Goal: Transaction & Acquisition: Purchase product/service

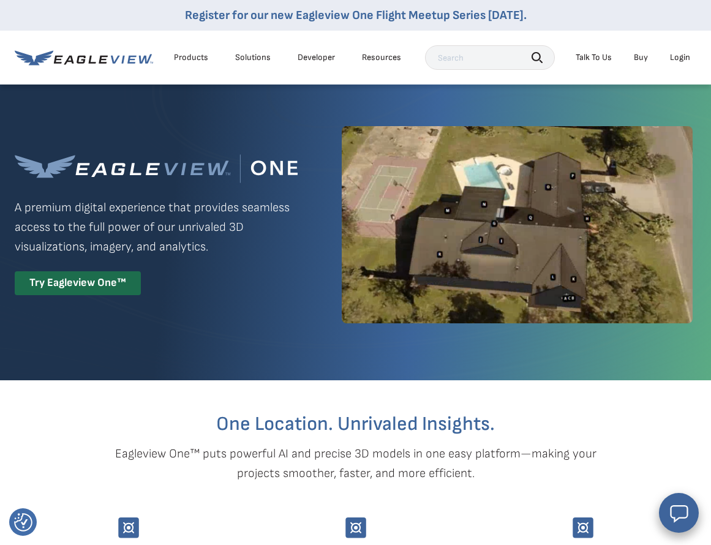
click at [678, 58] on div "Login" at bounding box center [680, 57] width 20 height 11
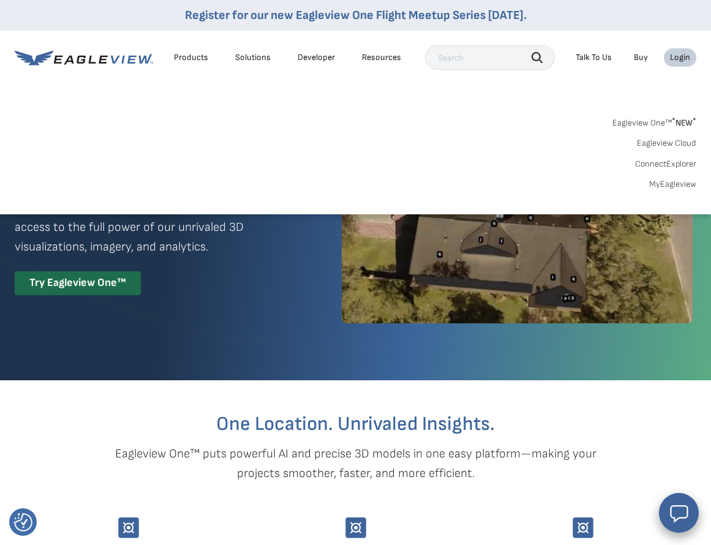
click at [659, 126] on link "Eagleview One™ * NEW *" at bounding box center [655, 121] width 84 height 14
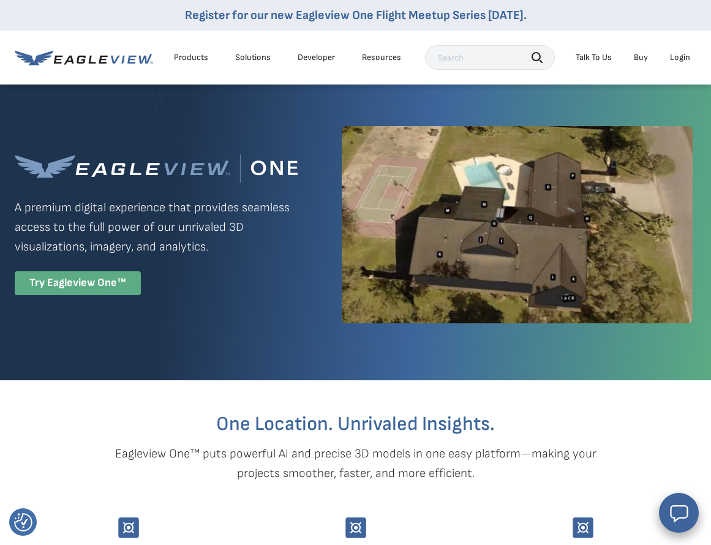
click at [94, 294] on div "Try Eagleview One™" at bounding box center [78, 283] width 126 height 24
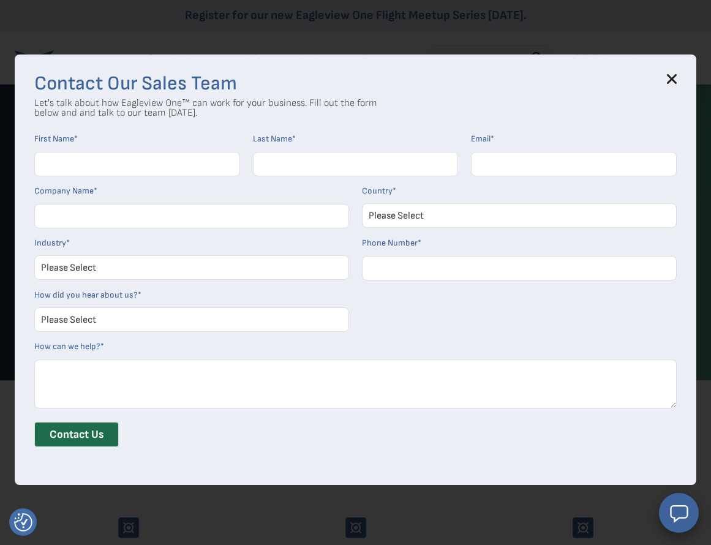
click at [676, 77] on icon at bounding box center [672, 79] width 8 height 8
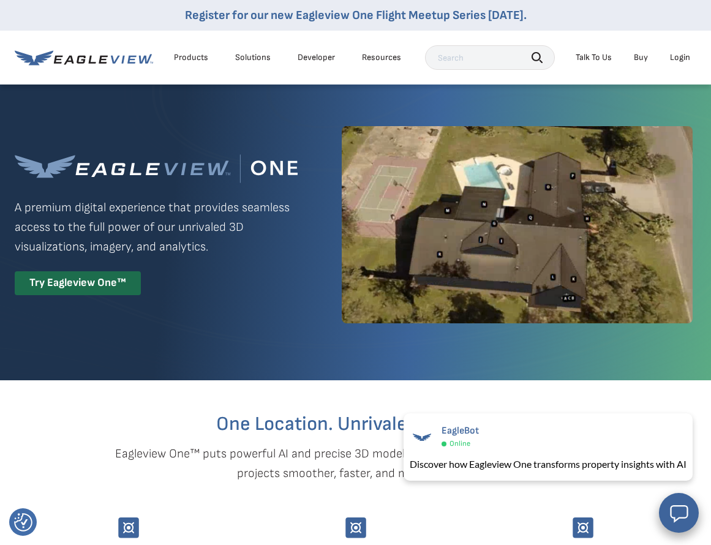
click at [389, 55] on div "Resources" at bounding box center [381, 57] width 39 height 11
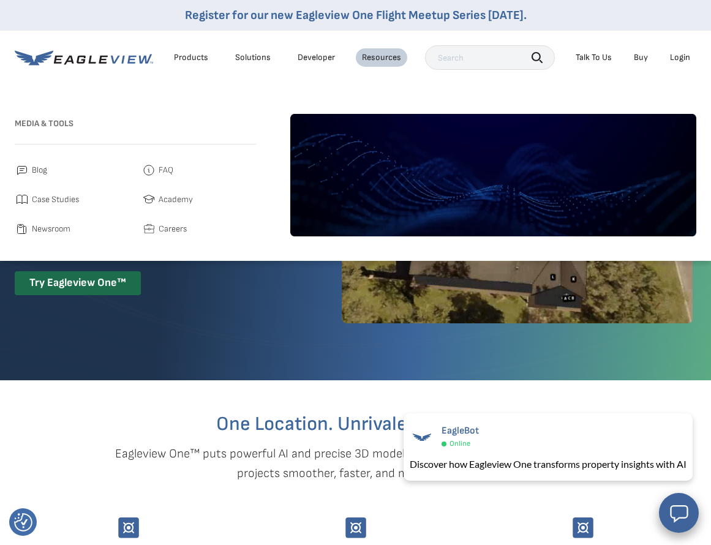
click at [684, 59] on div "Login" at bounding box center [680, 57] width 20 height 11
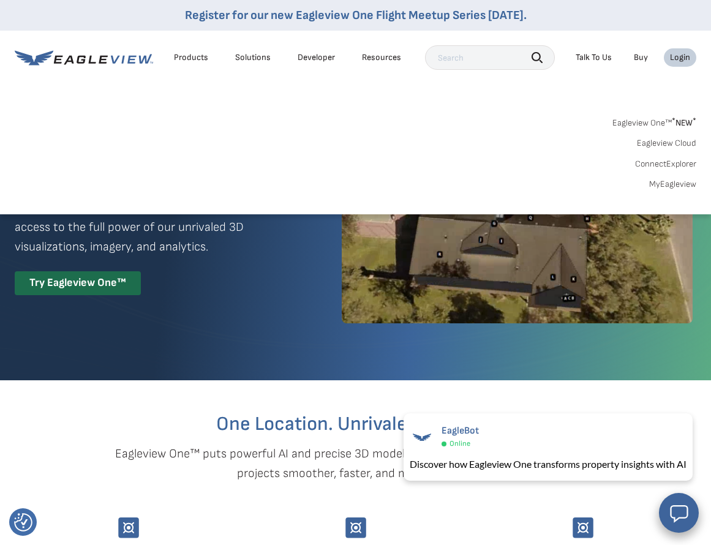
click at [684, 59] on div "Login" at bounding box center [680, 57] width 20 height 11
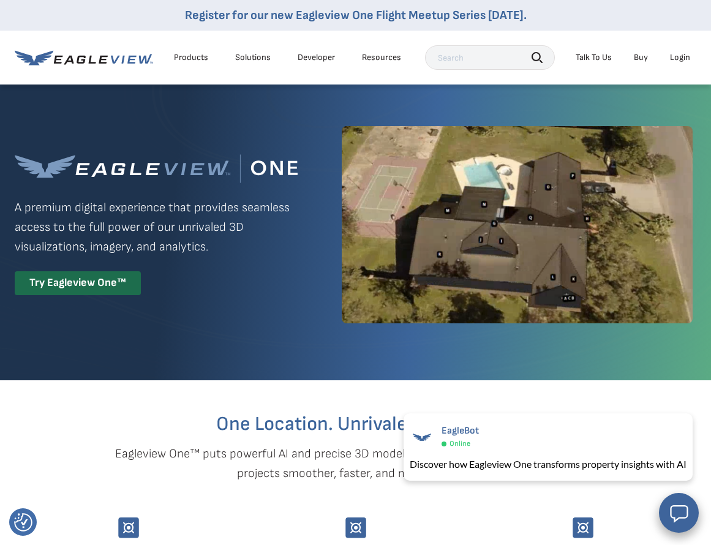
click at [684, 59] on div "Login" at bounding box center [680, 57] width 20 height 11
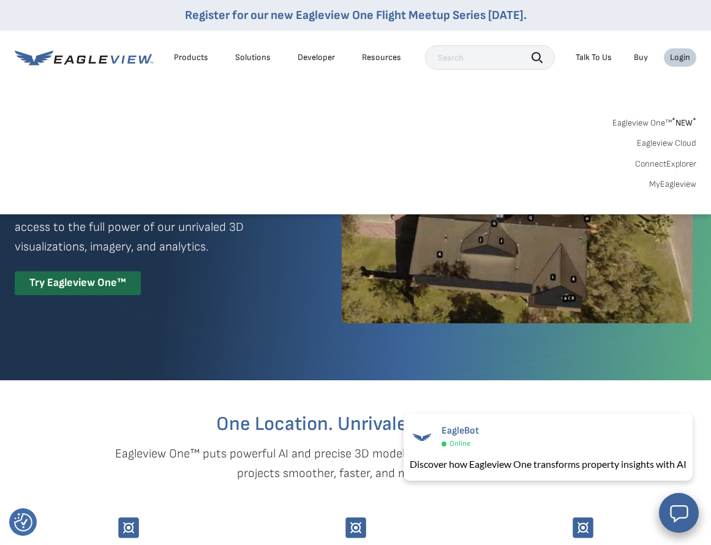
click at [677, 186] on link "MyEagleview" at bounding box center [672, 184] width 47 height 11
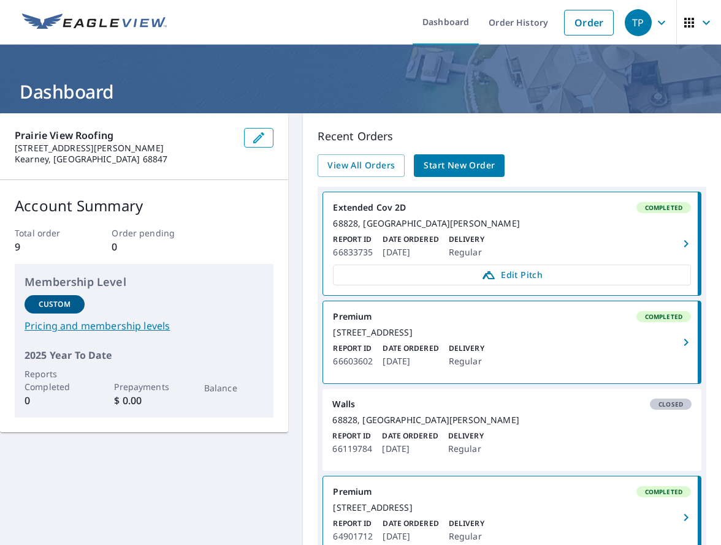
click at [450, 168] on span "Start New Order" at bounding box center [458, 165] width 71 height 15
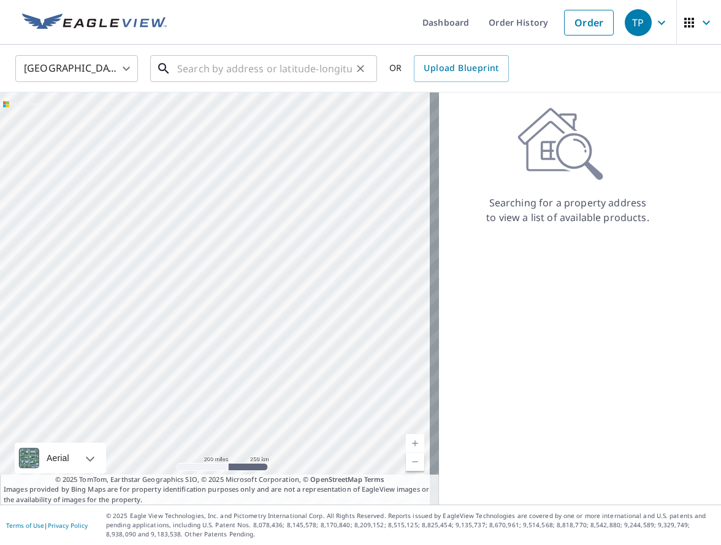
click at [248, 72] on input "text" at bounding box center [264, 68] width 175 height 34
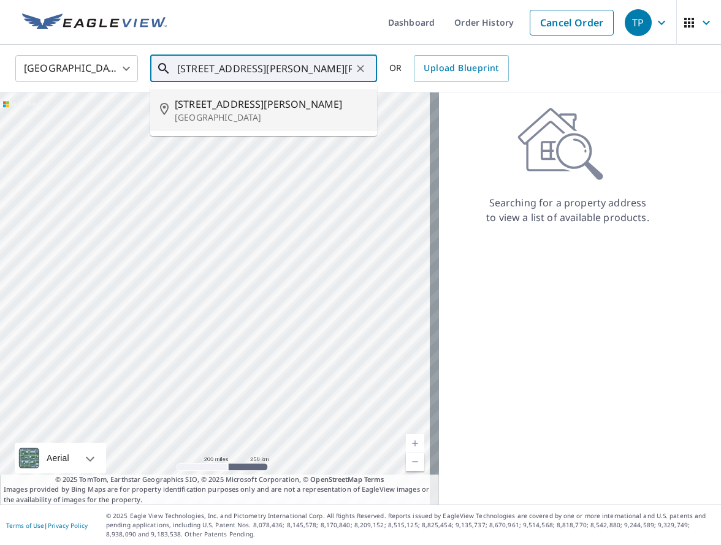
click at [230, 108] on span "[STREET_ADDRESS][PERSON_NAME]" at bounding box center [271, 104] width 192 height 15
type input "[STREET_ADDRESS][PERSON_NAME]"
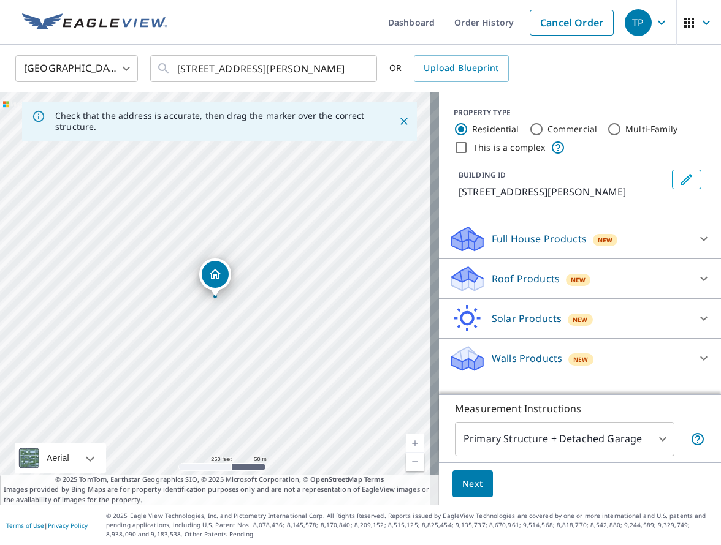
click at [696, 240] on icon at bounding box center [703, 239] width 15 height 15
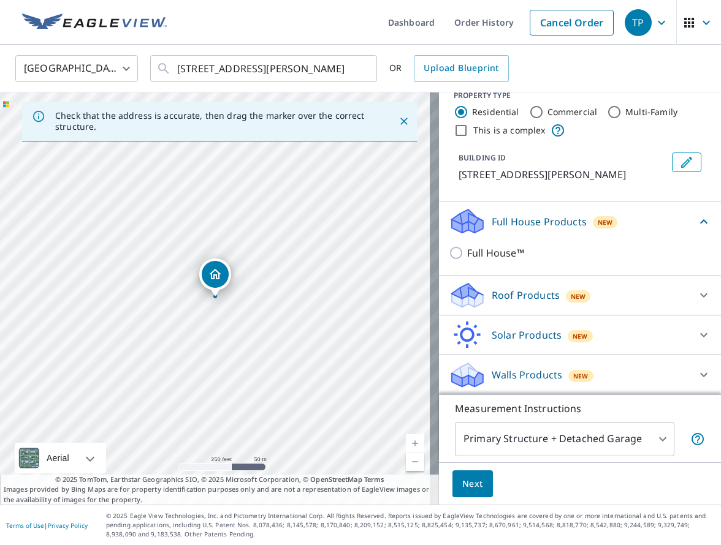
scroll to position [32, 0]
click at [520, 373] on p "Walls Products" at bounding box center [526, 374] width 70 height 15
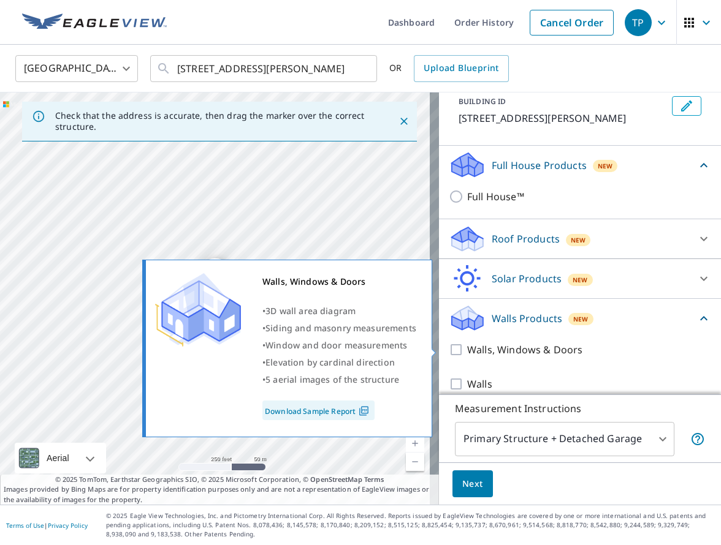
scroll to position [100, 0]
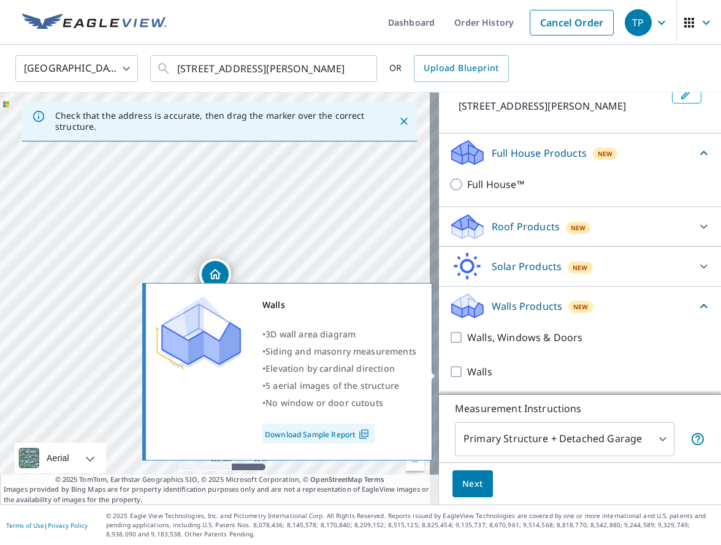
click at [467, 372] on p "Walls" at bounding box center [479, 372] width 25 height 15
click at [461, 372] on input "Walls" at bounding box center [457, 372] width 18 height 15
checkbox input "true"
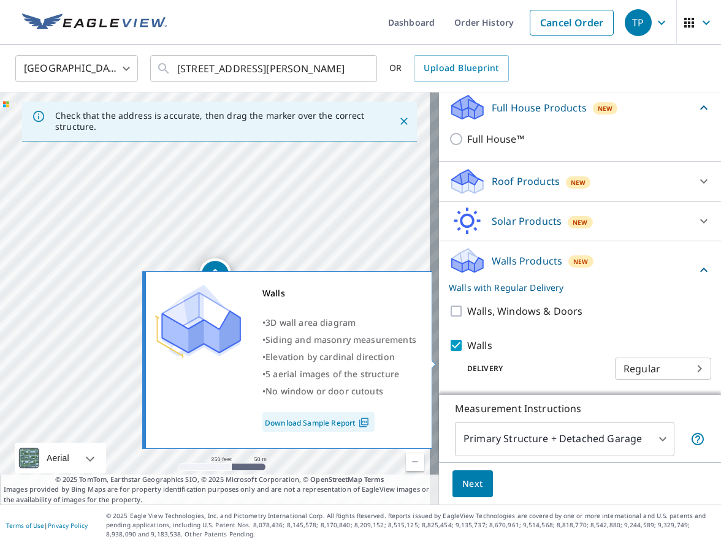
scroll to position [146, 0]
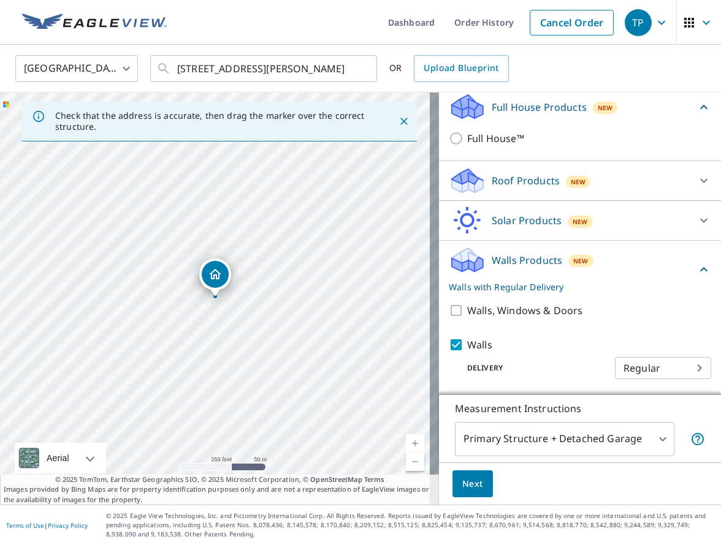
click at [467, 485] on span "Next" at bounding box center [472, 484] width 21 height 15
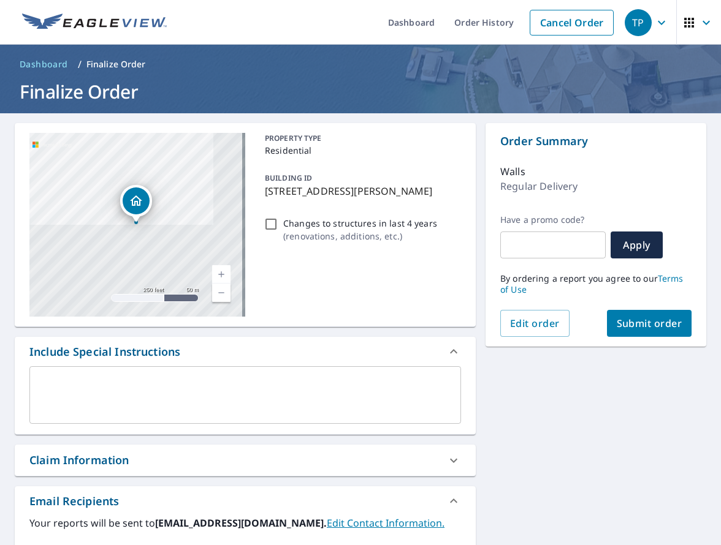
click at [116, 402] on textarea at bounding box center [245, 395] width 414 height 35
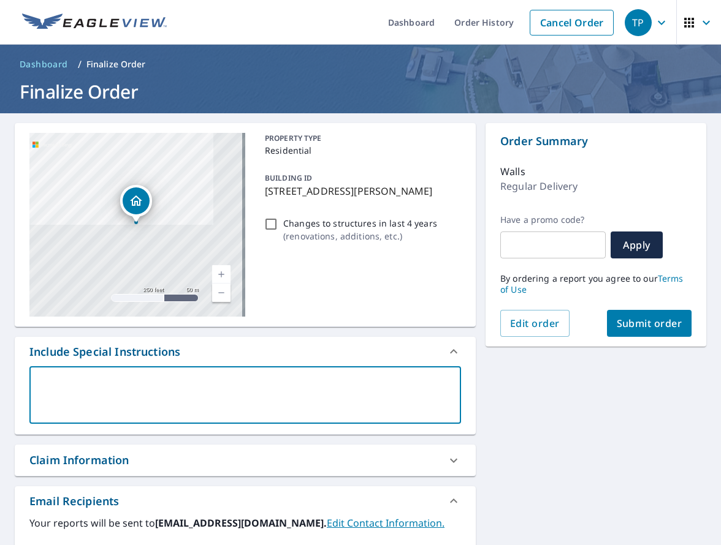
type textarea "I"
type textarea "x"
checkbox input "true"
type textarea "In"
type textarea "x"
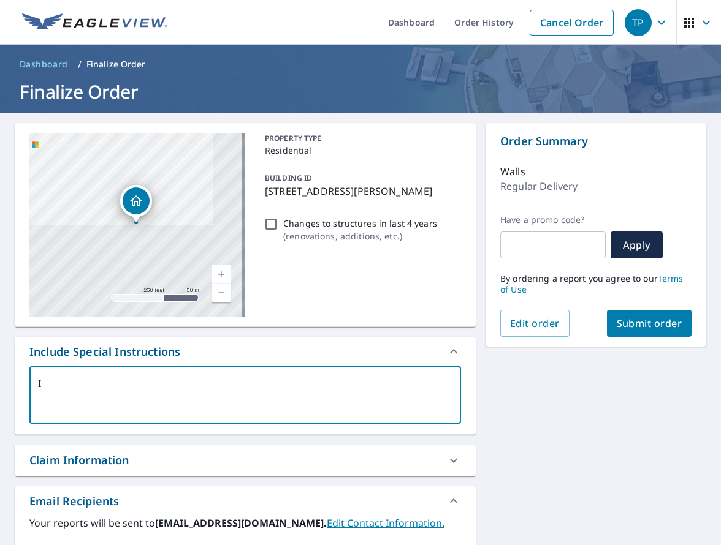
checkbox input "true"
type textarea "Inc"
type textarea "x"
checkbox input "true"
type textarea "Incl"
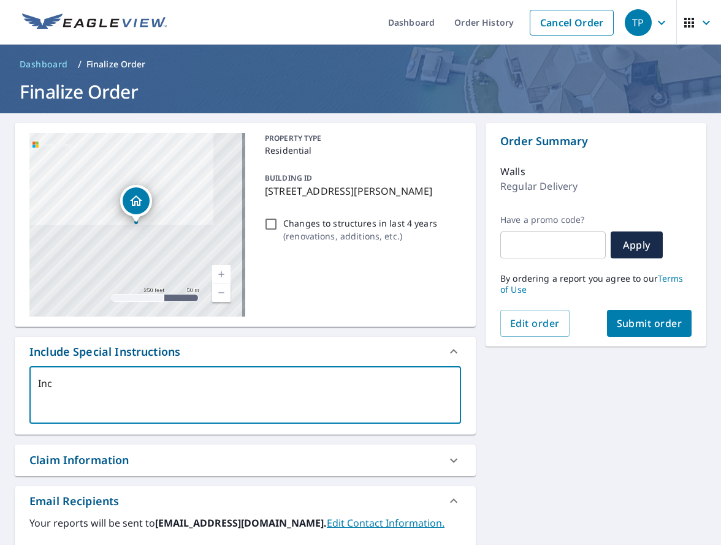
type textarea "x"
checkbox input "true"
type textarea "Inclu"
type textarea "x"
checkbox input "true"
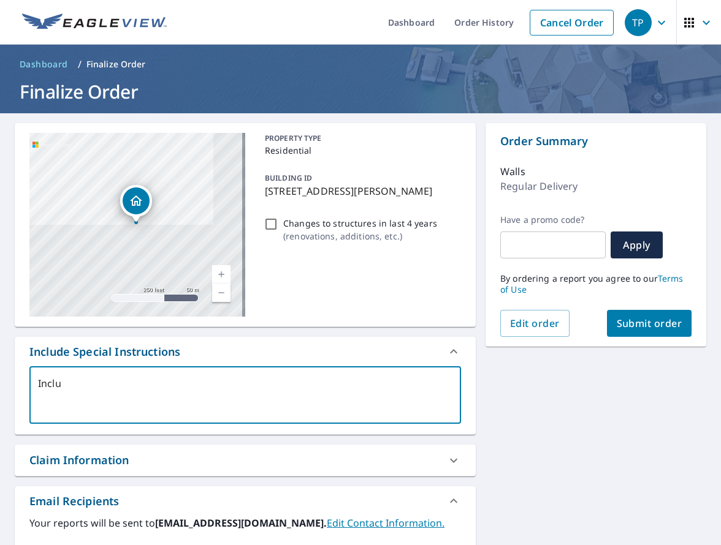
type textarea "Includ"
type textarea "x"
checkbox input "true"
type textarea "Include"
type textarea "x"
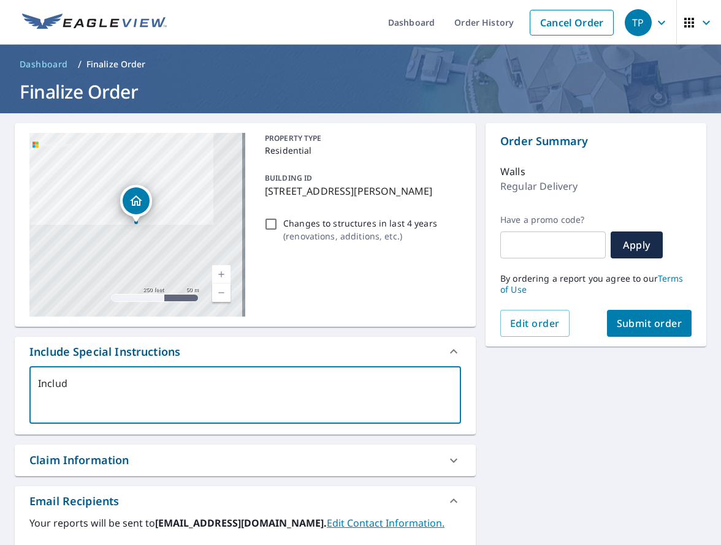
checkbox input "true"
type textarea "Include"
type textarea "x"
checkbox input "true"
type textarea "Include D"
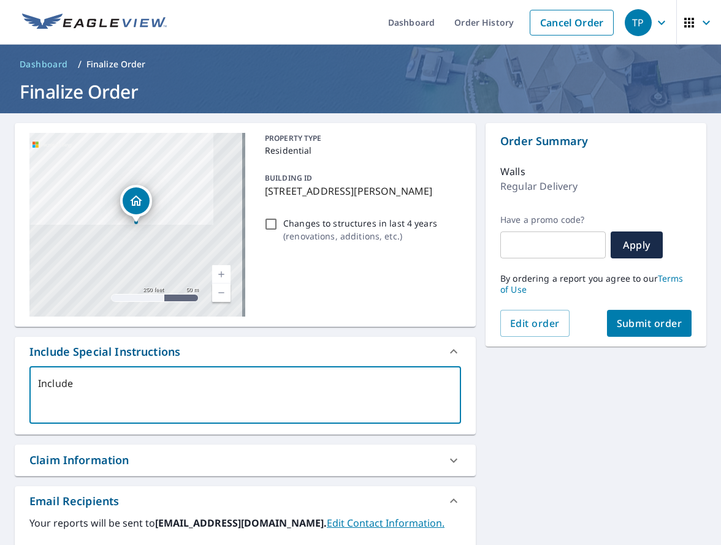
type textarea "x"
checkbox input "true"
type textarea "Include De"
type textarea "x"
checkbox input "true"
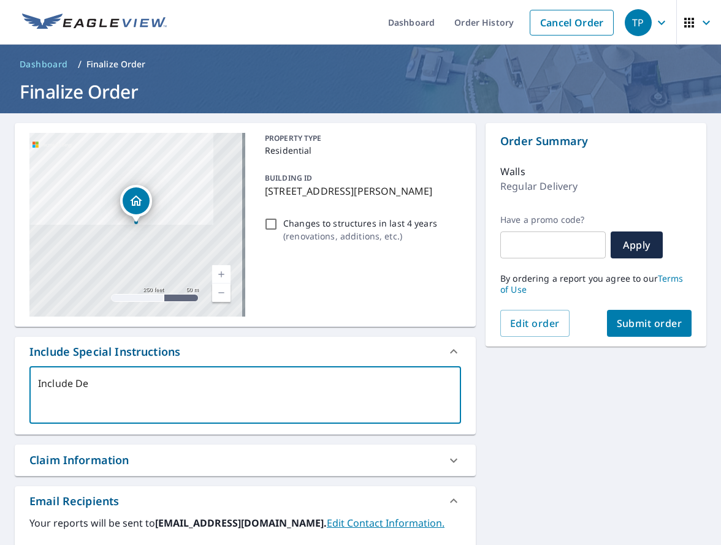
type textarea "Include Det"
type textarea "x"
checkbox input "true"
type textarea "Include Deta"
type textarea "x"
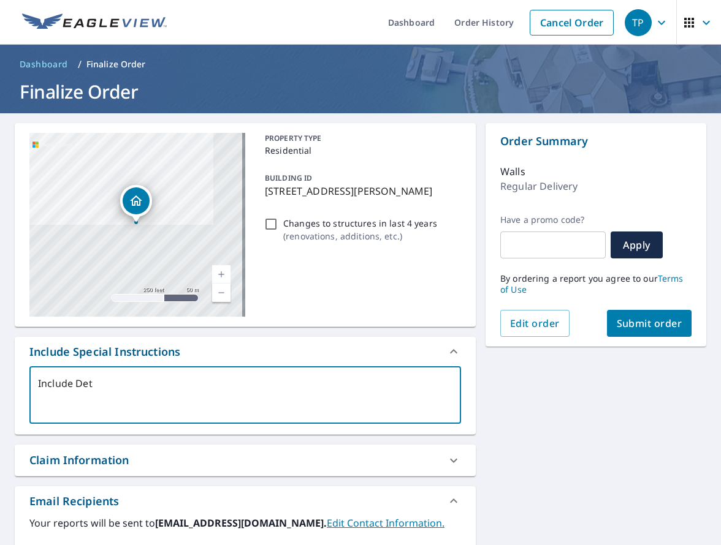
checkbox input "true"
type textarea "Include Detac"
type textarea "x"
checkbox input "true"
type textarea "Include Detach"
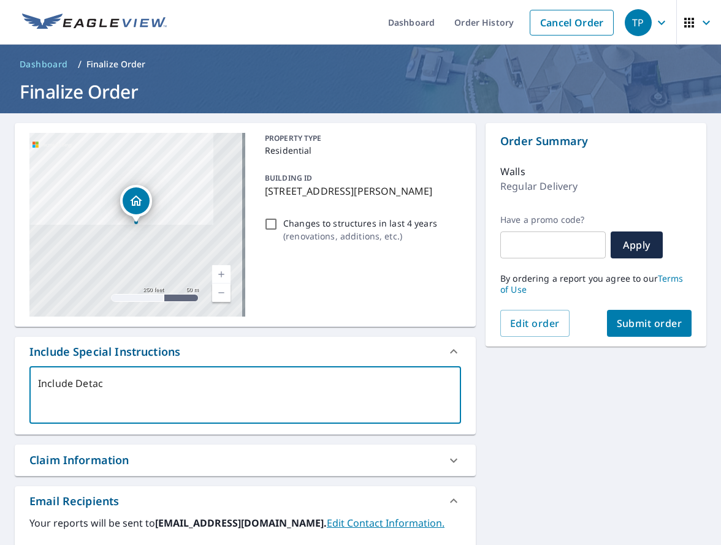
type textarea "x"
checkbox input "true"
type textarea "Include Detache"
type textarea "x"
checkbox input "true"
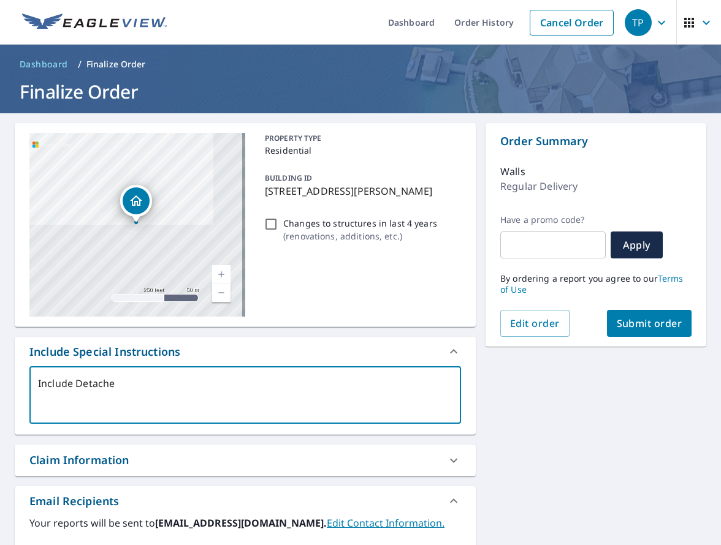
type textarea "Include Detached"
type textarea "x"
checkbox input "true"
type textarea "Include Detached"
type textarea "x"
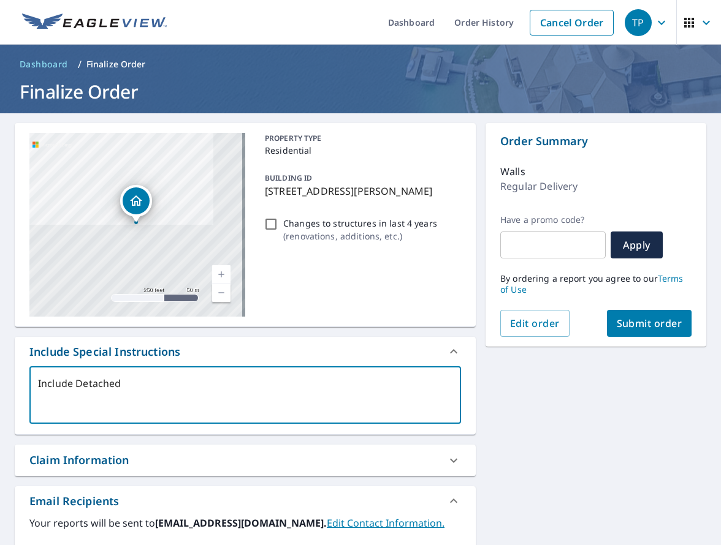
checkbox input "true"
type textarea "Include Detached G"
type textarea "x"
checkbox input "true"
type textarea "Include Detached Ga"
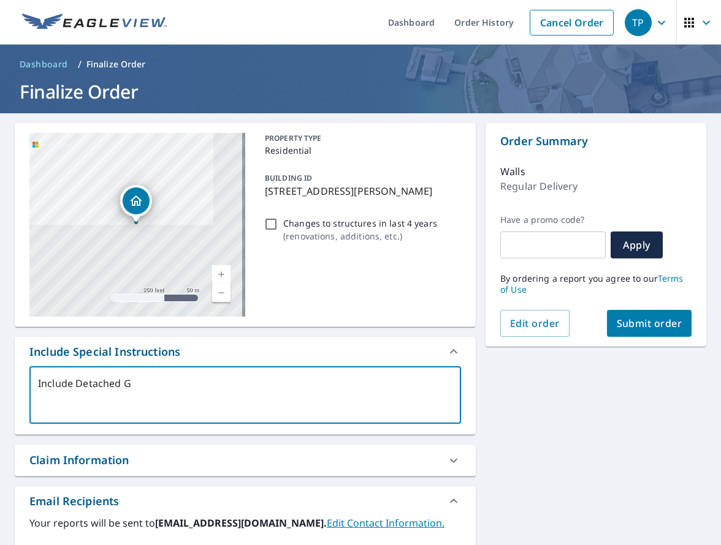
type textarea "x"
checkbox input "true"
type textarea "Include Detached Gar"
type textarea "x"
checkbox input "true"
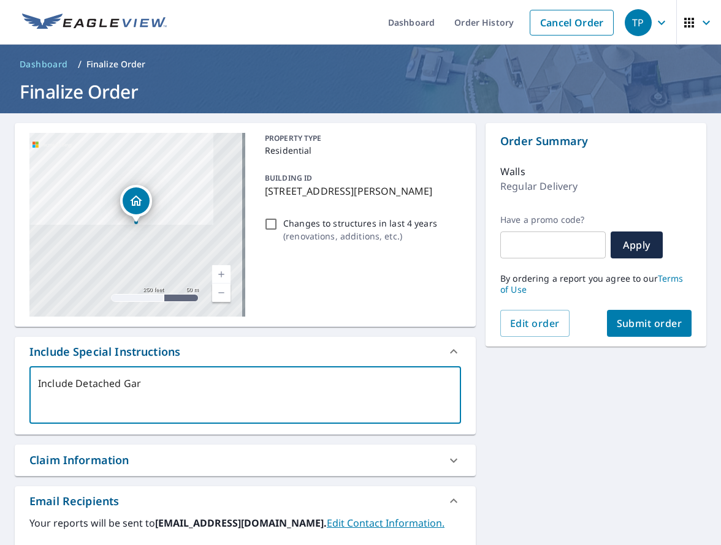
type textarea "Include Detached Gara"
type textarea "x"
checkbox input "true"
type textarea "Include Detached Garaf"
type textarea "x"
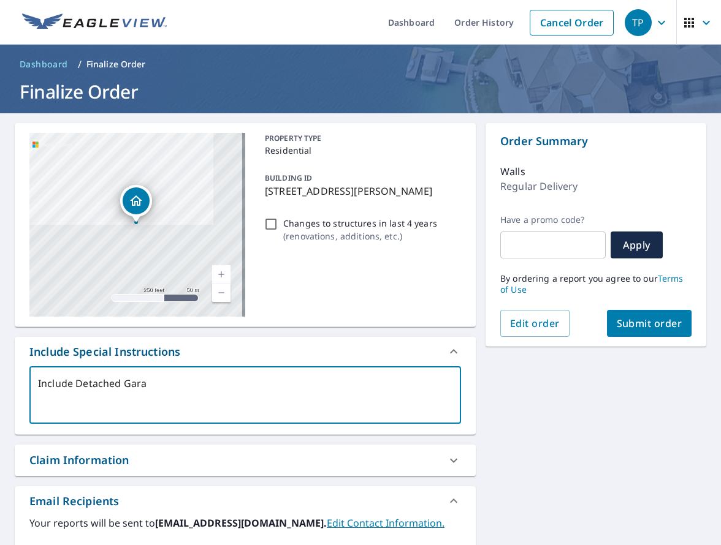
checkbox input "true"
type textarea "Include Detached Gara"
type textarea "x"
checkbox input "true"
type textarea "Include Detached Garag"
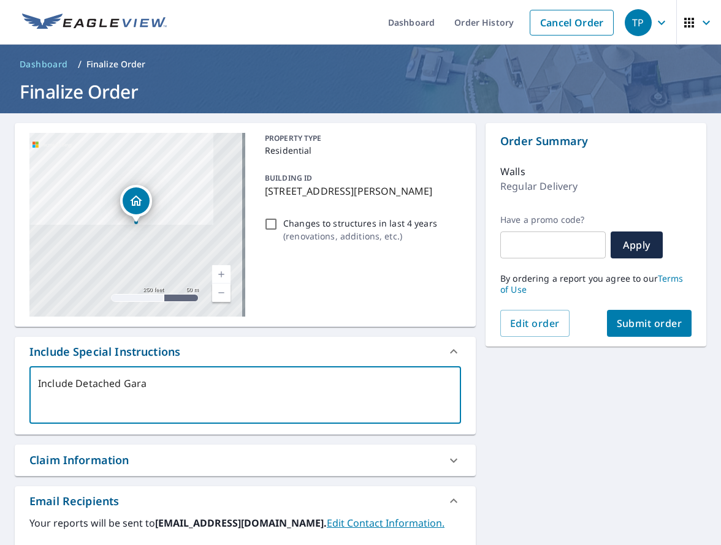
type textarea "x"
checkbox input "true"
type textarea "Include Detached Garage"
type textarea "x"
checkbox input "true"
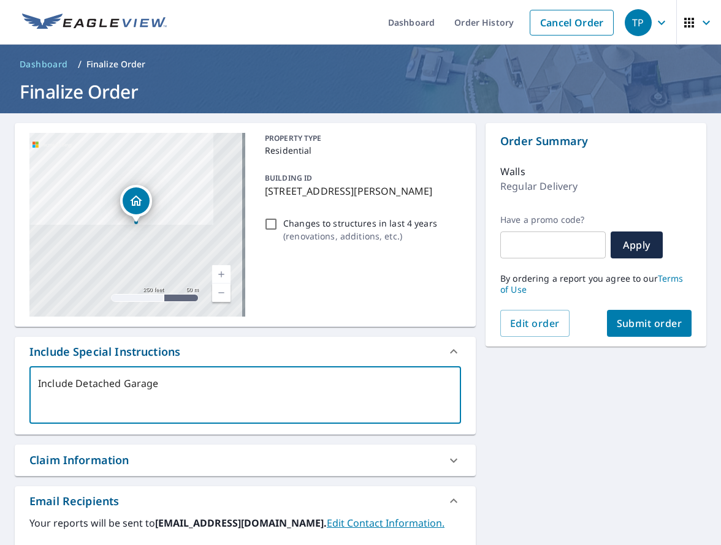
type textarea "Include Detached Garage"
click at [534, 420] on div "4141 Norwood Dr Grand Island, NE 68803 Aerial Road A standard road map Aerial A…" at bounding box center [360, 429] width 721 height 632
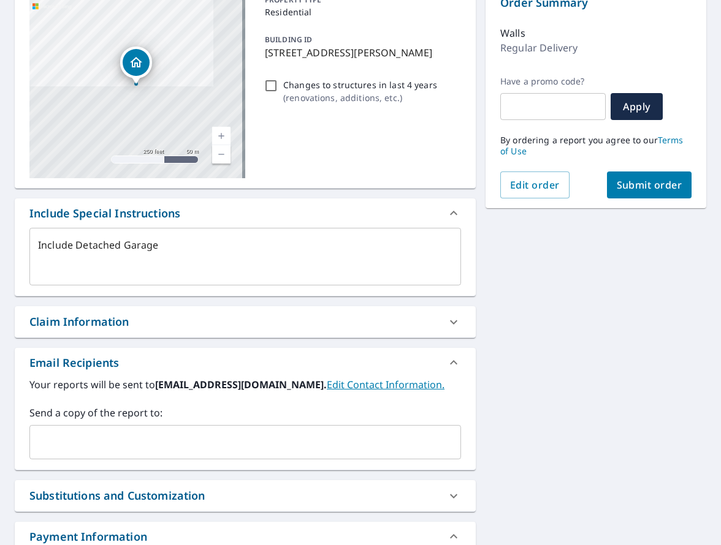
scroll to position [42, 0]
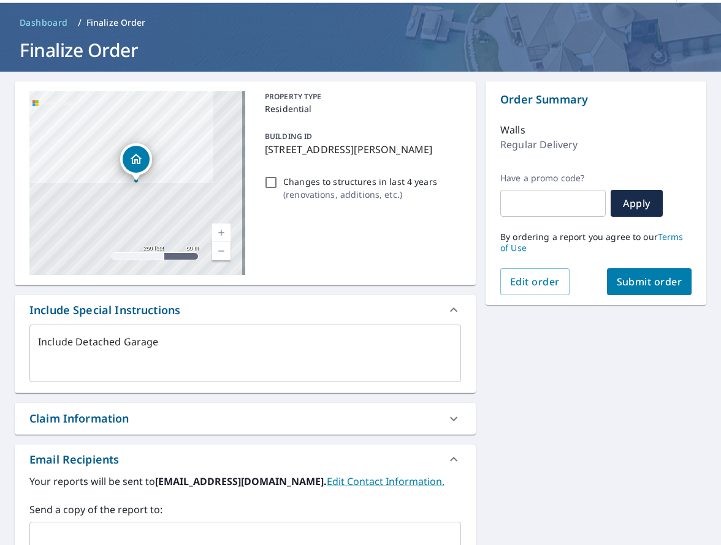
click at [643, 290] on button "Submit order" at bounding box center [649, 281] width 85 height 27
type textarea "x"
checkbox input "true"
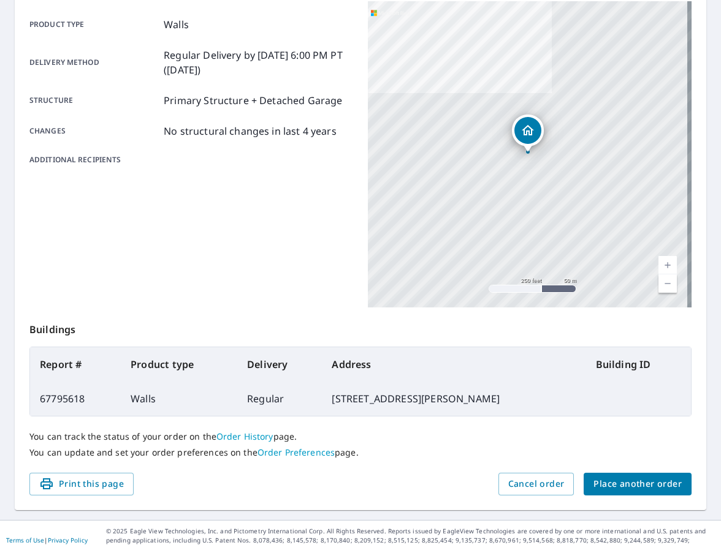
scroll to position [184, 0]
